Goal: Task Accomplishment & Management: Use online tool/utility

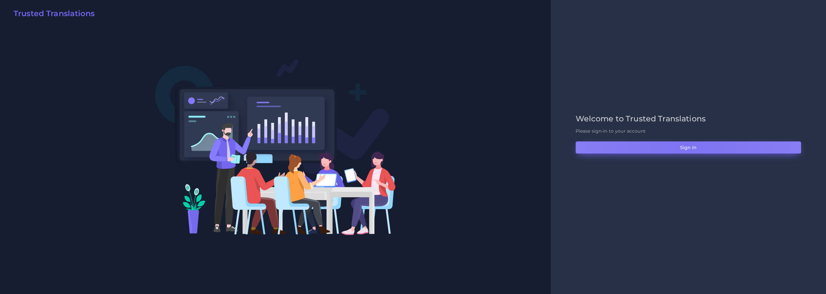
click at [688, 146] on button "Sign in" at bounding box center [689, 147] width 226 height 12
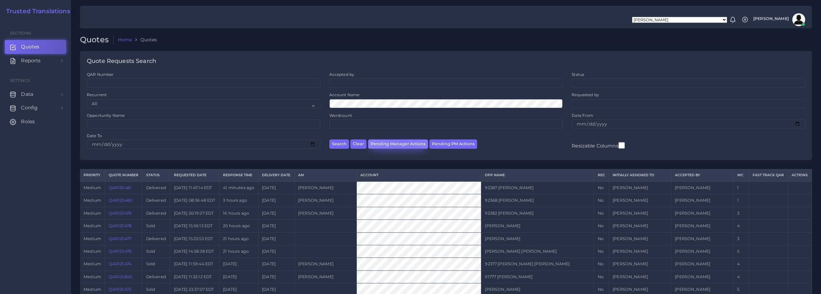
click at [403, 142] on button "Pending Manager Actions" at bounding box center [398, 143] width 60 height 9
select select "awaiting_manager_initial_review"
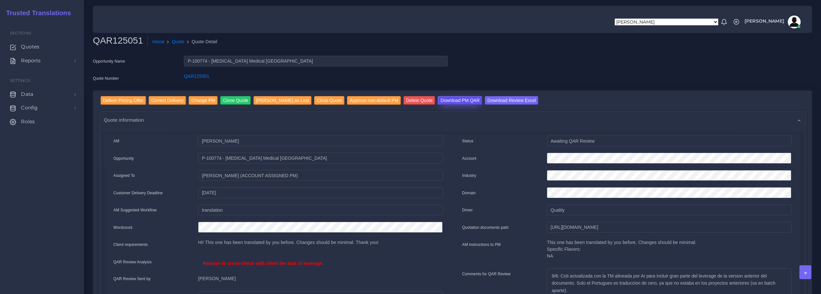
click at [448, 101] on input "Download PM QAR" at bounding box center [460, 100] width 44 height 9
click at [492, 101] on input "Download Review Excel" at bounding box center [512, 100] width 54 height 9
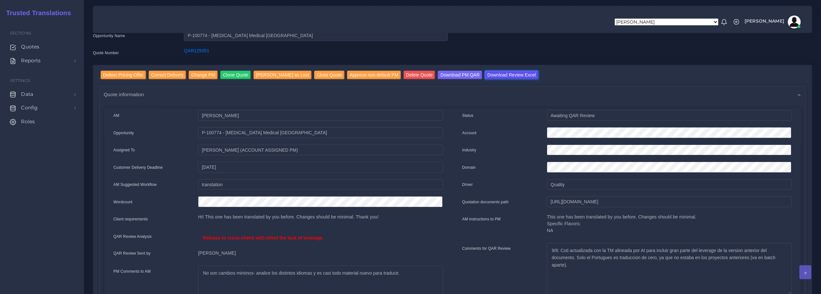
scroll to position [65, 0]
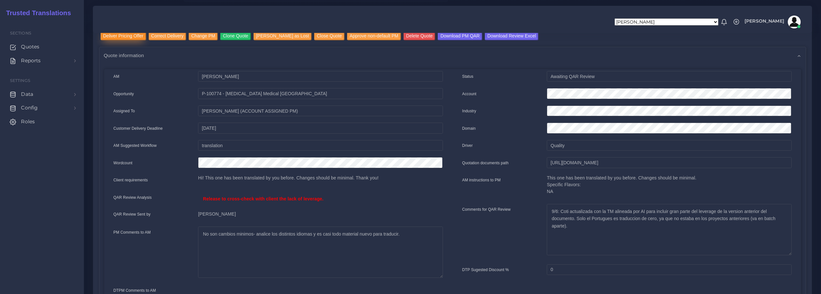
click at [126, 36] on input "Deliver Pricing Offer" at bounding box center [124, 36] width 46 height 9
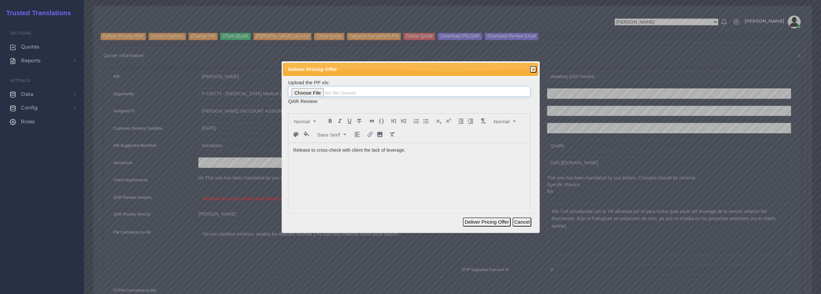
click at [310, 91] on input "file" at bounding box center [409, 91] width 242 height 11
type input "C:\fakepath\125051_ICU_Medical_USA_ToAM.xlsx"
click at [417, 154] on p at bounding box center [409, 157] width 232 height 7
drag, startPoint x: 293, startPoint y: 149, endPoint x: 468, endPoint y: 153, distance: 175.6
click at [465, 151] on div "Release to cross-check with client the lack of leverage." at bounding box center [410, 191] width 242 height 96
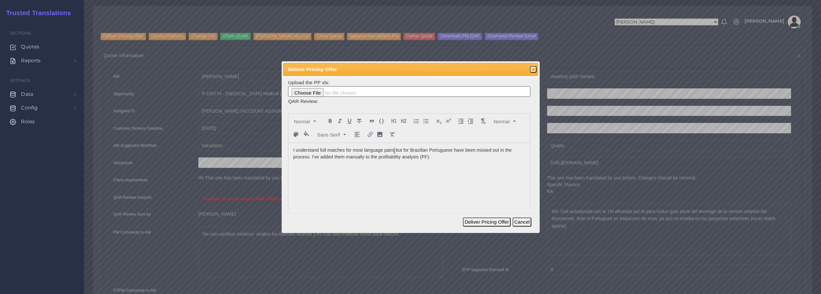
click at [395, 150] on p "I understand full matches for most language pairs but for Brazilian Portuguese …" at bounding box center [409, 154] width 232 height 14
click at [0, 0] on lt-span ", but" at bounding box center [0, 0] width 0 height 0
click at [417, 156] on p "I understand full matches for most language pairs, but for Brazilian Portuguese…" at bounding box center [409, 154] width 232 height 14
click at [440, 161] on p at bounding box center [409, 163] width 232 height 7
click at [432, 159] on p "I understand full matches for most language pairs, but for Brazilian Portuguese…" at bounding box center [409, 154] width 232 height 14
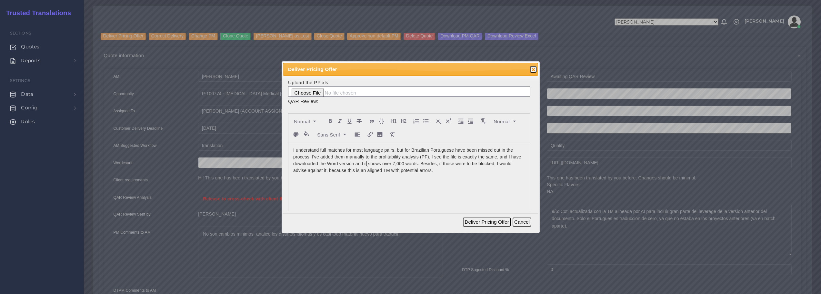
click at [368, 164] on p "I understand full matches for most language pairs, but for Brazilian Portuguese…" at bounding box center [409, 160] width 232 height 27
click at [370, 165] on p "I understand full matches for most language pairs, but for Brazilian Portuguese…" at bounding box center [409, 160] width 232 height 27
click at [0, 0] on lt-span ", and" at bounding box center [0, 0] width 0 height 0
drag, startPoint x: 437, startPoint y: 183, endPoint x: 459, endPoint y: 181, distance: 22.0
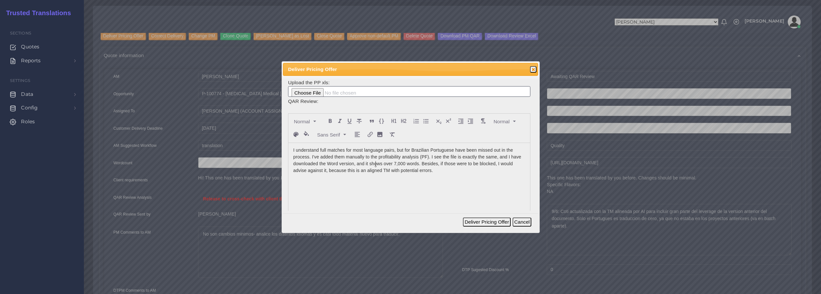
click at [437, 183] on div "I understand full matches for most language pairs, but for Brazilian Portuguese…" at bounding box center [410, 191] width 242 height 96
click at [455, 174] on p at bounding box center [409, 177] width 232 height 7
click at [451, 171] on p "I understand full matches for most language pairs, but for Brazilian Portuguese…" at bounding box center [409, 160] width 232 height 27
click at [488, 220] on button "Deliver Pricing Offer" at bounding box center [486, 222] width 47 height 9
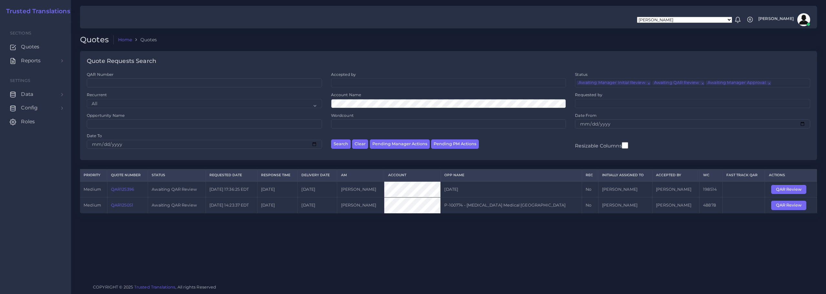
click at [121, 189] on link "QAR125396" at bounding box center [122, 189] width 23 height 5
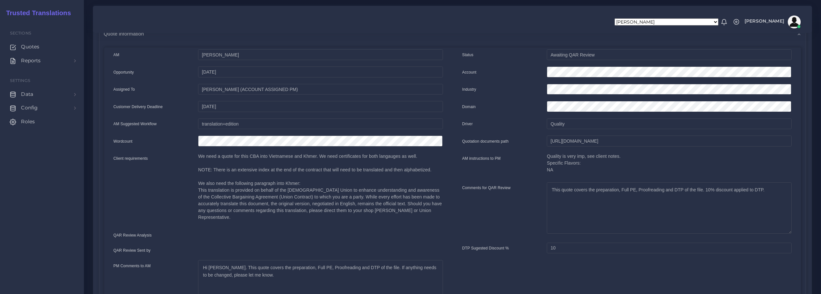
scroll to position [65, 0]
